Goal: Browse casually: Explore the website without a specific task or goal

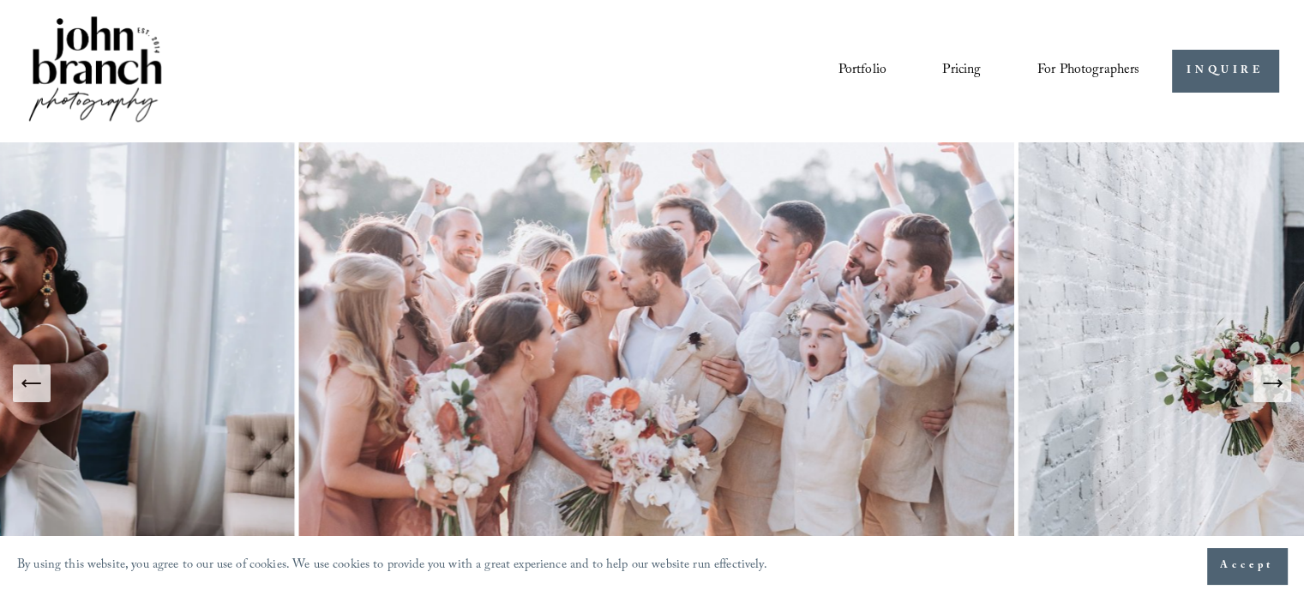
click at [878, 61] on link "Portfolio" at bounding box center [861, 71] width 48 height 29
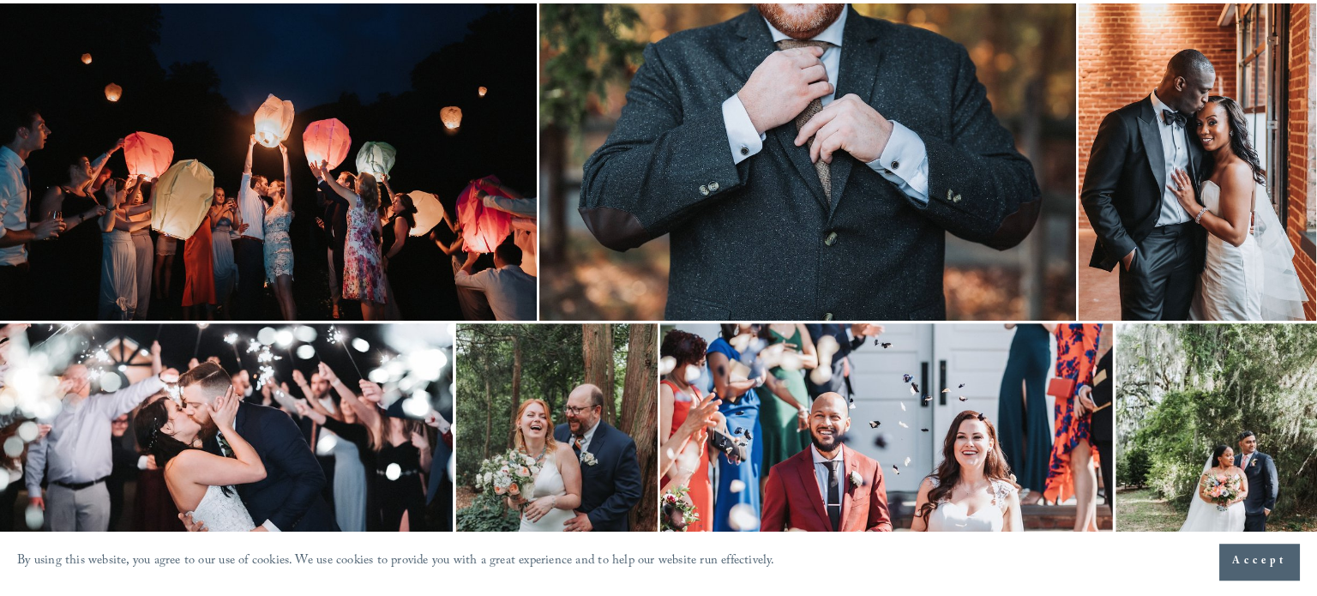
scroll to position [2853, 0]
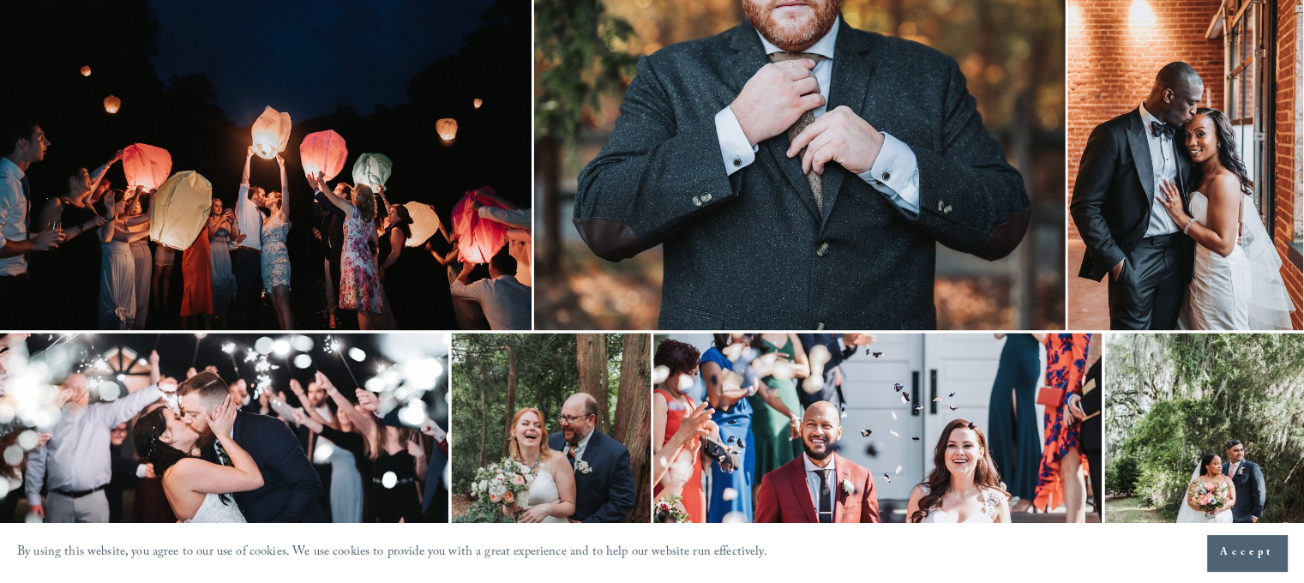
click at [1187, 189] on img at bounding box center [1185, 153] width 236 height 354
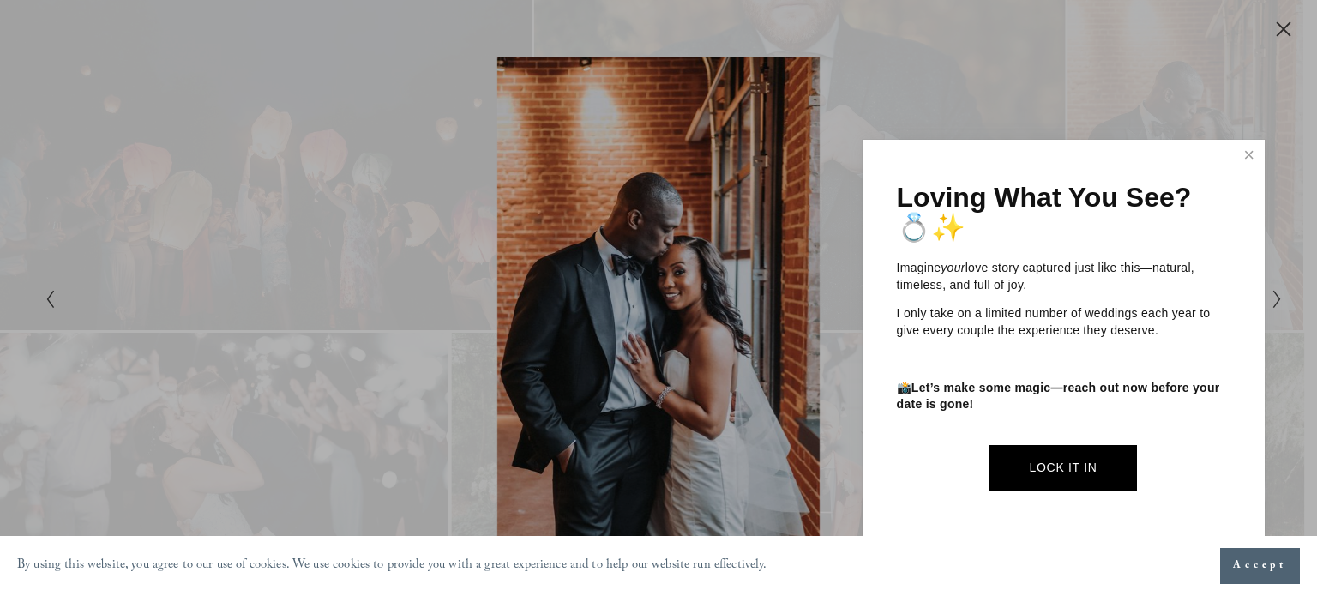
click at [1257, 580] on button "Accept" at bounding box center [1260, 566] width 80 height 36
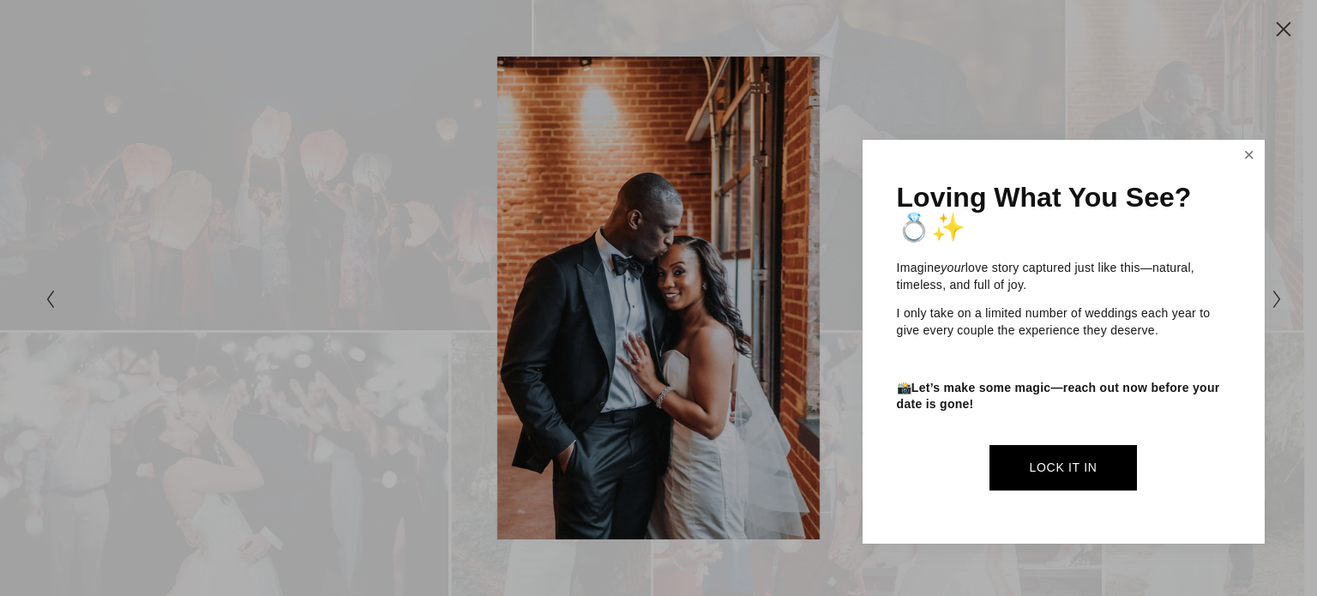
click at [1251, 151] on link "Close" at bounding box center [1249, 155] width 26 height 27
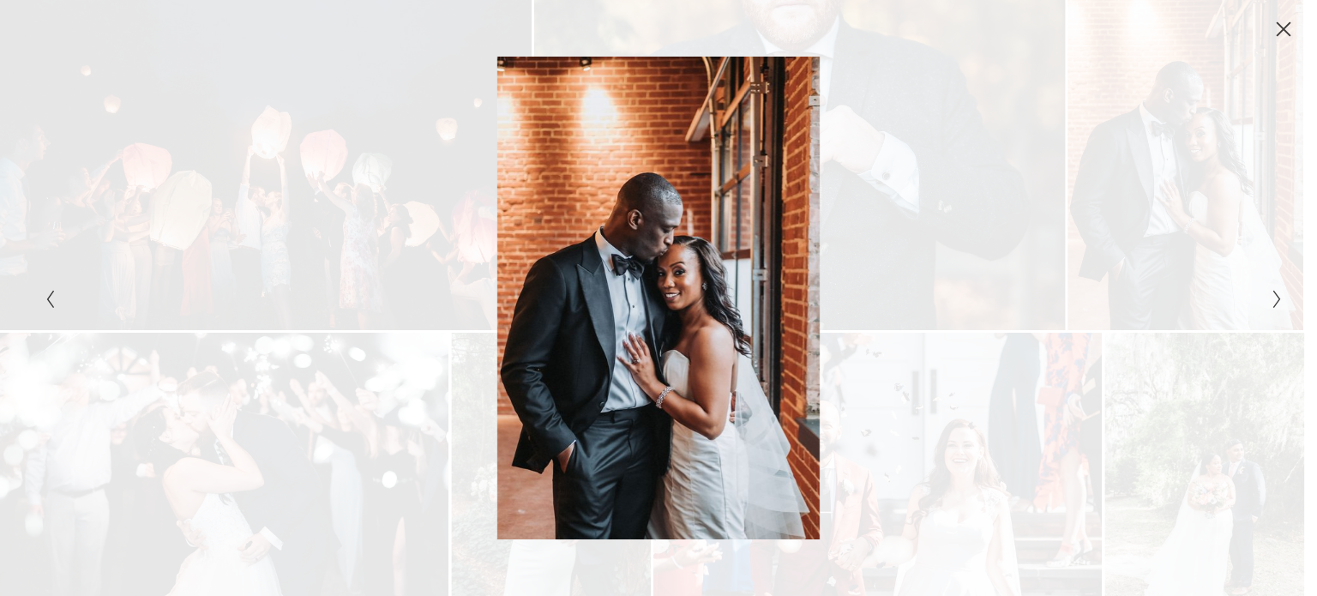
click at [679, 397] on div "Gallery" at bounding box center [967, 298] width 619 height 483
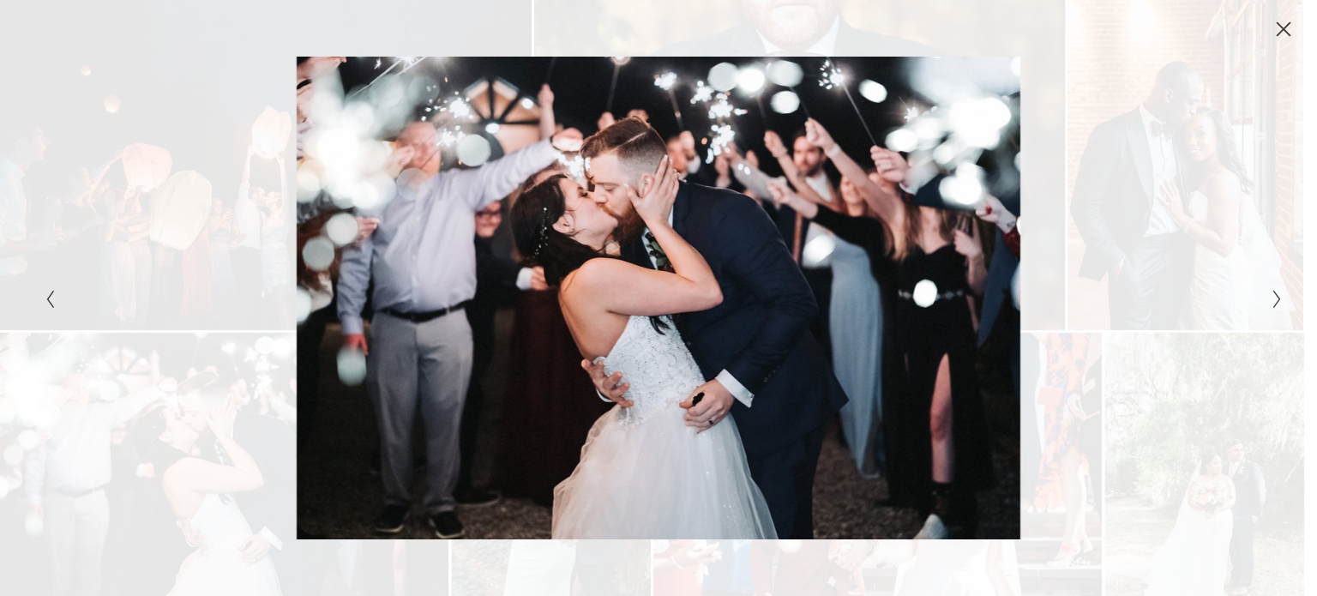
click at [1278, 25] on icon "Close" at bounding box center [1283, 29] width 14 height 14
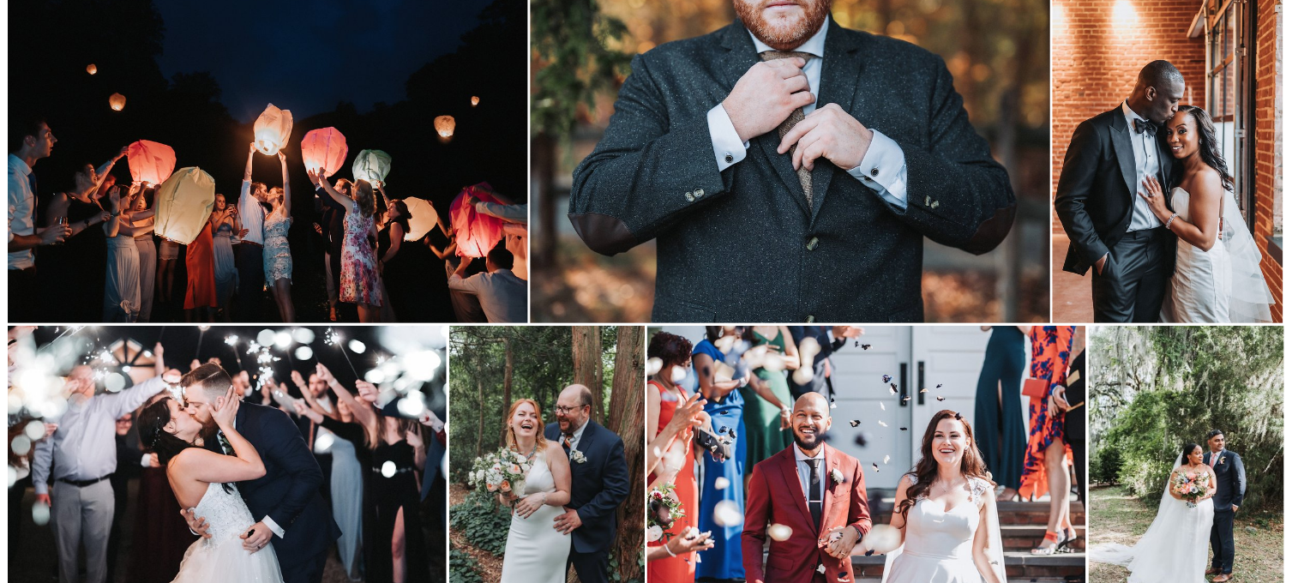
scroll to position [2829, 0]
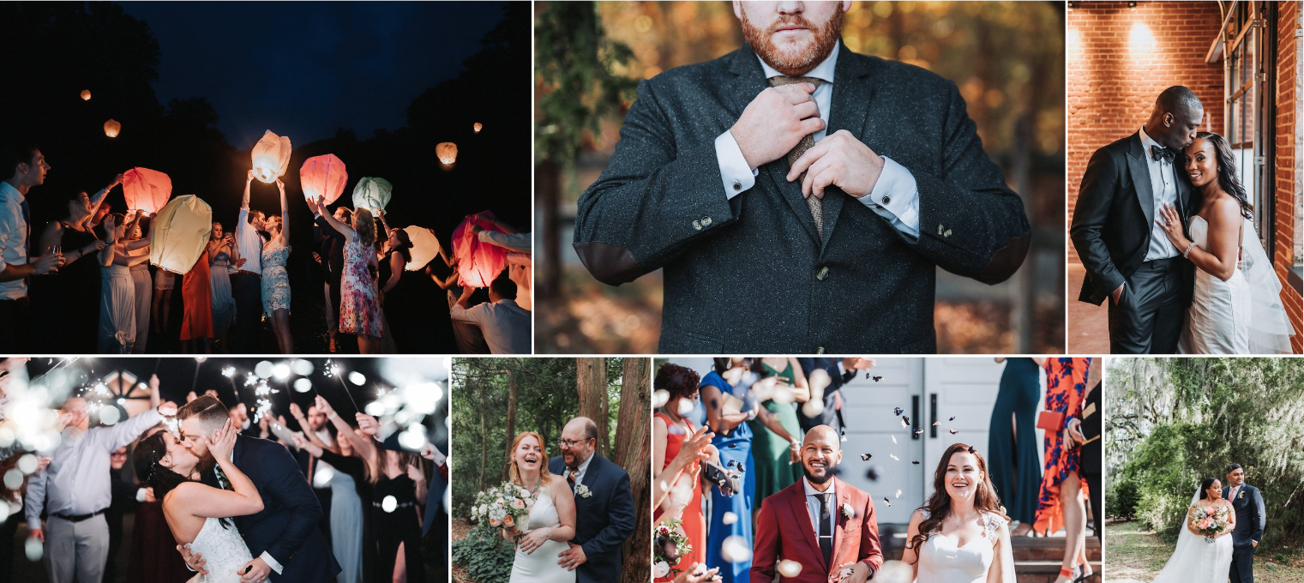
click at [1278, 25] on img at bounding box center [1185, 177] width 236 height 354
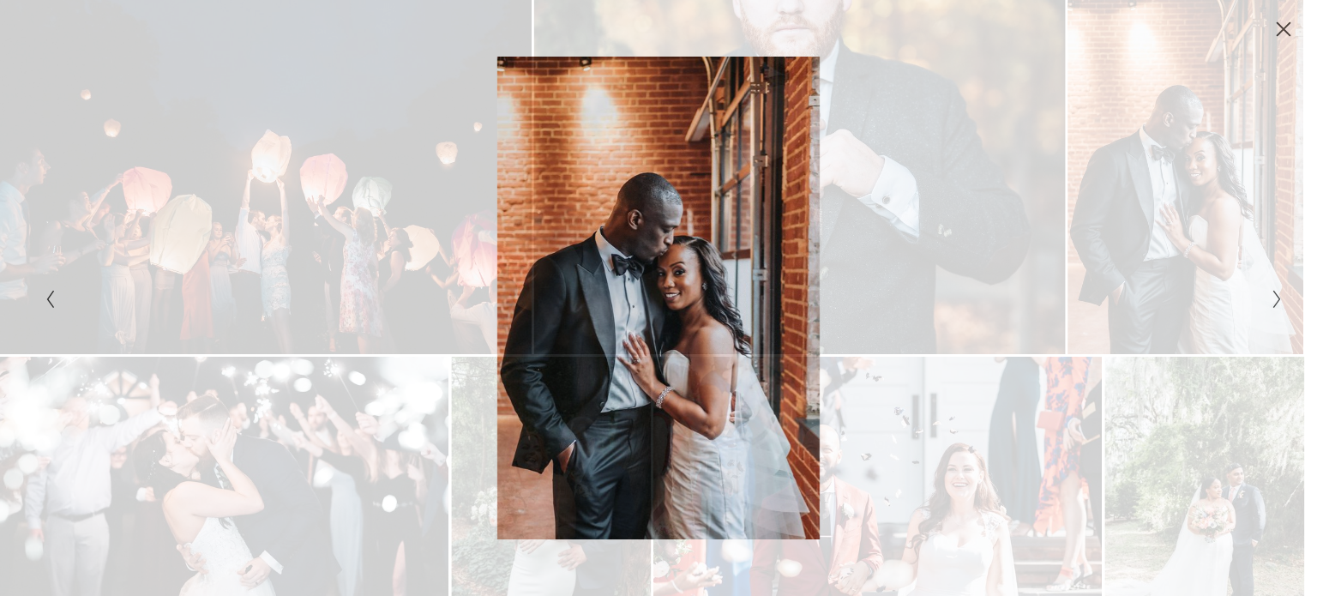
click at [1284, 30] on icon "Close" at bounding box center [1283, 29] width 14 height 14
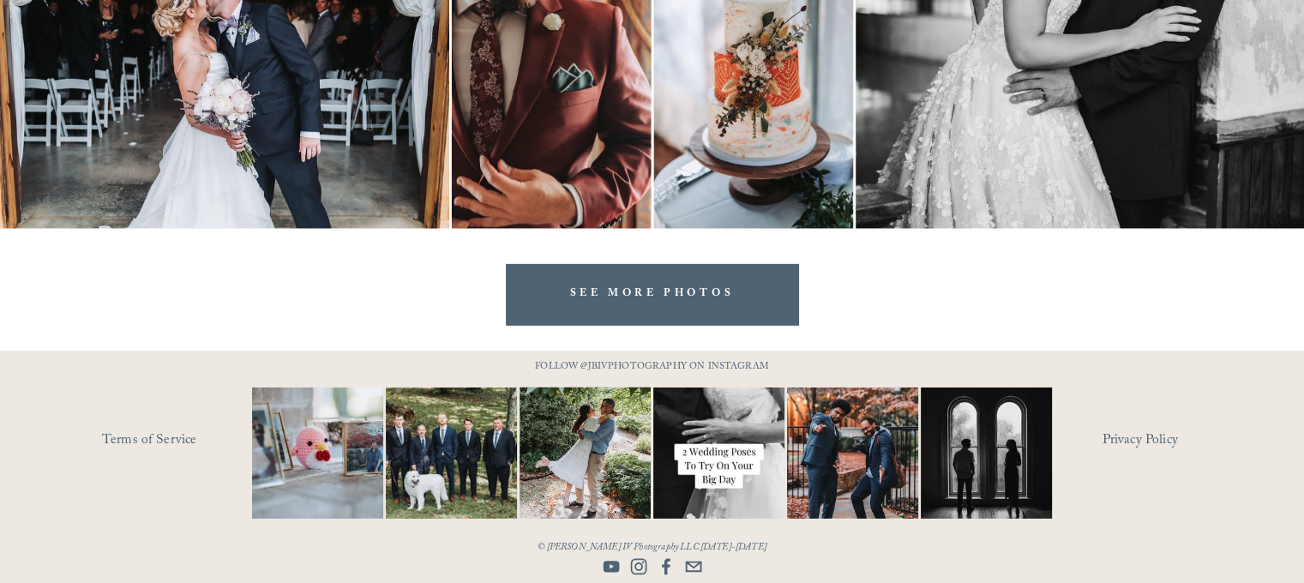
scroll to position [5205, 0]
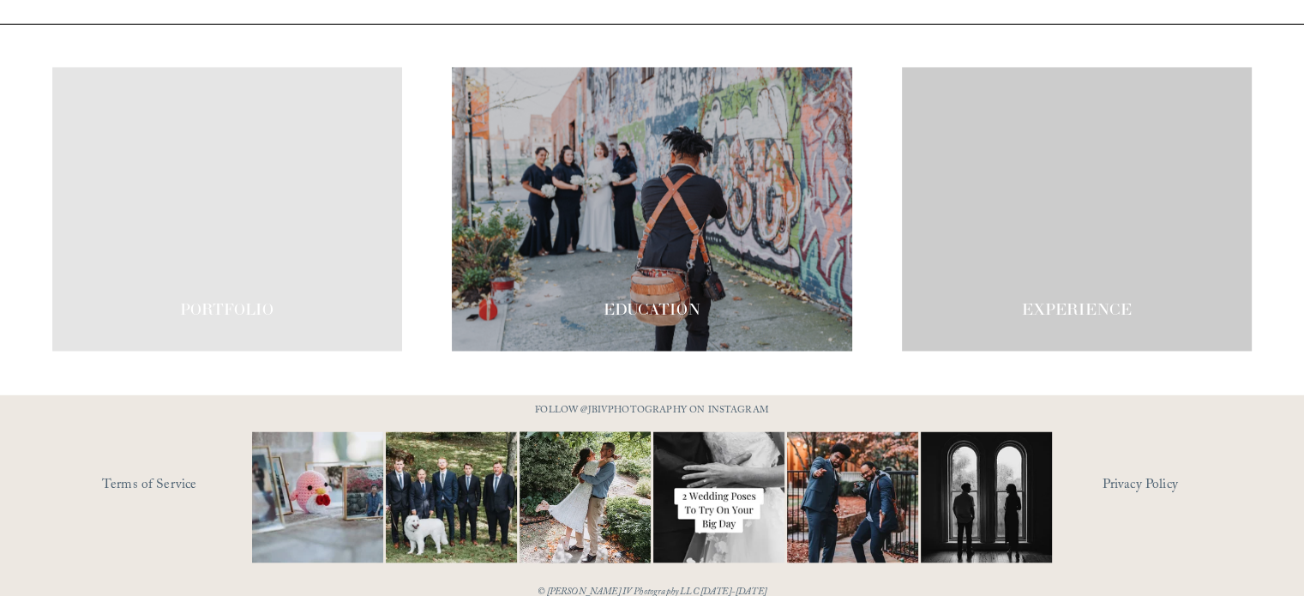
scroll to position [2890, 0]
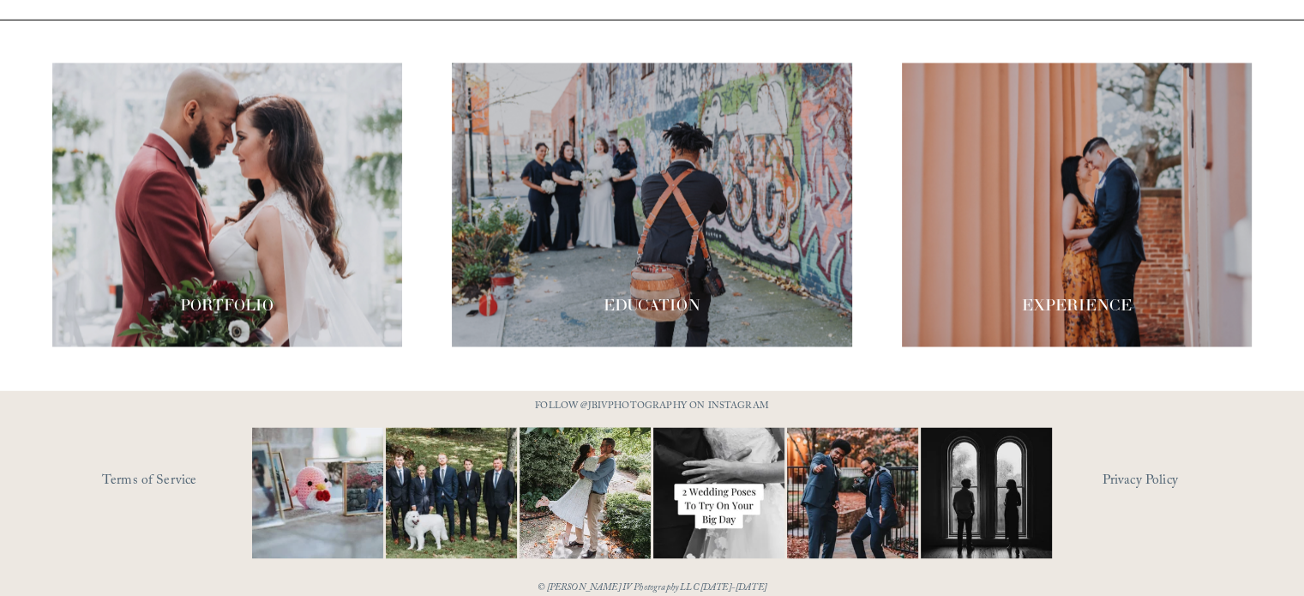
click at [641, 589] on use "Instagram" at bounding box center [638, 606] width 34 height 34
